Goal: Task Accomplishment & Management: Manage account settings

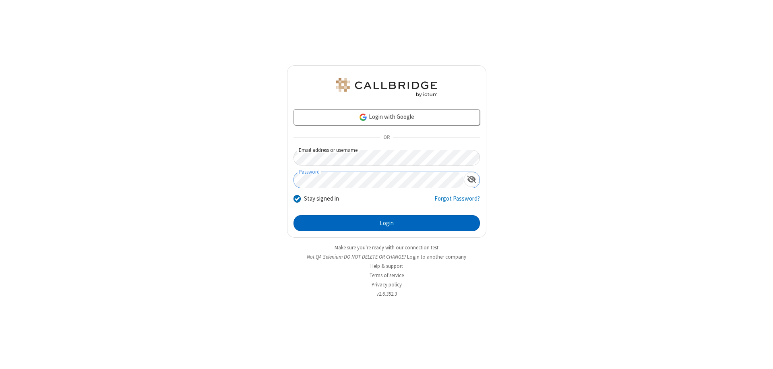
click at [386, 223] on button "Login" at bounding box center [386, 223] width 186 height 16
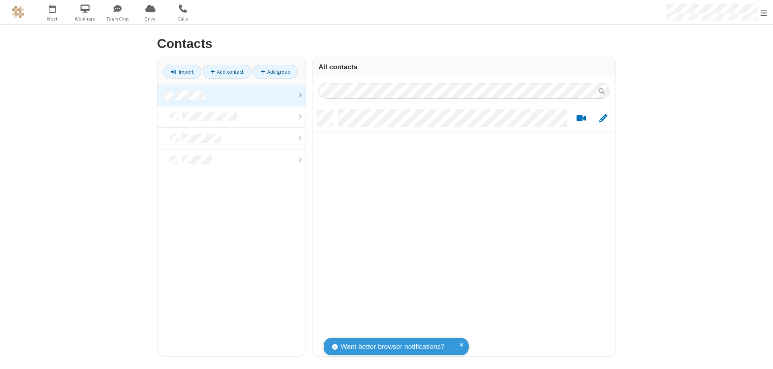
scroll to position [245, 297]
click at [231, 95] on link at bounding box center [231, 95] width 148 height 22
click at [603, 118] on span "Edit" at bounding box center [603, 118] width 8 height 10
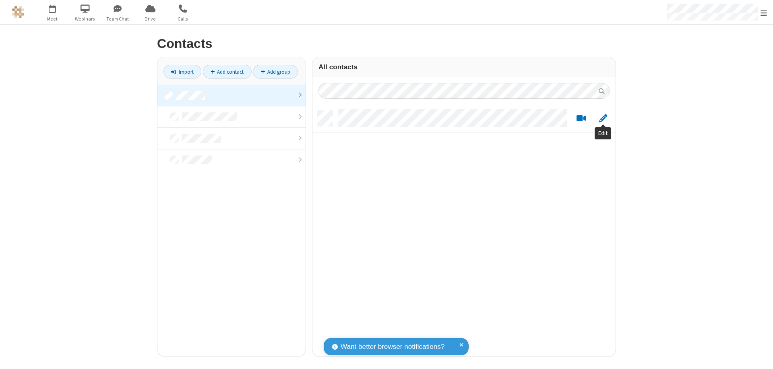
scroll to position [245, 297]
click at [231, 95] on link at bounding box center [231, 95] width 148 height 22
